Goal: Task Accomplishment & Management: Manage account settings

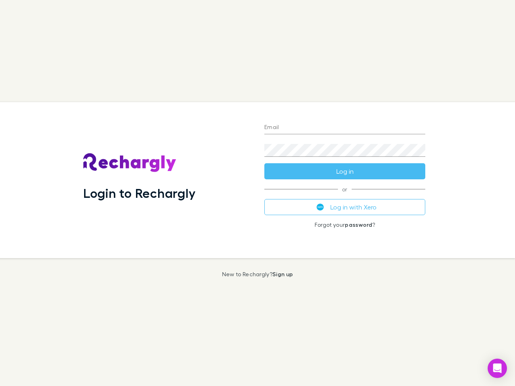
click at [258, 193] on div "Login to Rechargly" at bounding box center [167, 180] width 181 height 156
click at [345, 128] on input "Email" at bounding box center [344, 128] width 161 height 13
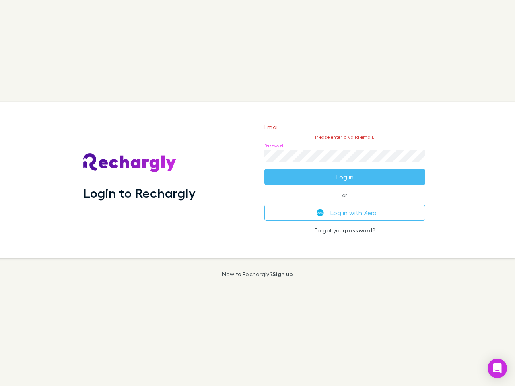
click at [345, 171] on form "Email Please enter a valid email. Password Log in" at bounding box center [344, 150] width 161 height 70
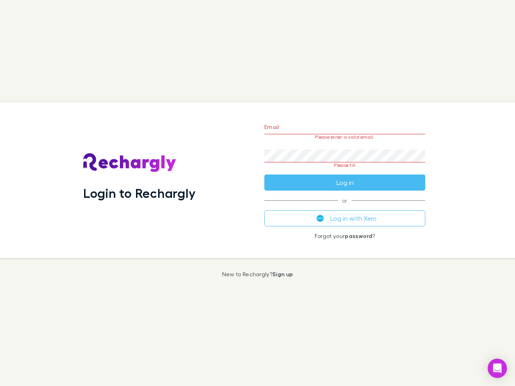
click at [345, 207] on div "Email Please enter a valid email. Password Please fill Log in or Log in with Xe…" at bounding box center [345, 180] width 174 height 156
click at [497, 369] on icon "Open Intercom Messenger" at bounding box center [497, 369] width 8 height 10
